Goal: Consume media (video, audio): Consume media (video, audio)

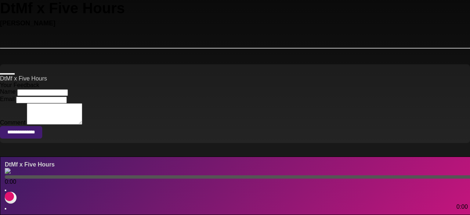
click at [7, 74] on icon at bounding box center [7, 74] width 0 height 0
click at [15, 82] on p "DtMf x Five Hours Loading Track..." at bounding box center [235, 78] width 470 height 7
click at [9, 82] on p "DtMf x Five Hours Loading Track..." at bounding box center [235, 78] width 470 height 7
click at [17, 96] on input "Name" at bounding box center [42, 92] width 51 height 7
click at [16, 103] on input "Email" at bounding box center [41, 100] width 51 height 7
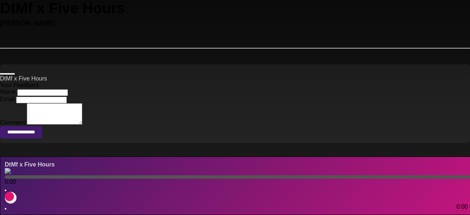
click at [27, 125] on textarea "Comment" at bounding box center [55, 113] width 56 height 21
click at [6, 190] on icon at bounding box center [6, 190] width 0 height 0
click at [6, 209] on icon at bounding box center [6, 209] width 0 height 0
click at [6, 190] on icon at bounding box center [6, 190] width 0 height 0
click at [0, 27] on icon at bounding box center [0, 27] width 0 height 0
